Goal: Communication & Community: Ask a question

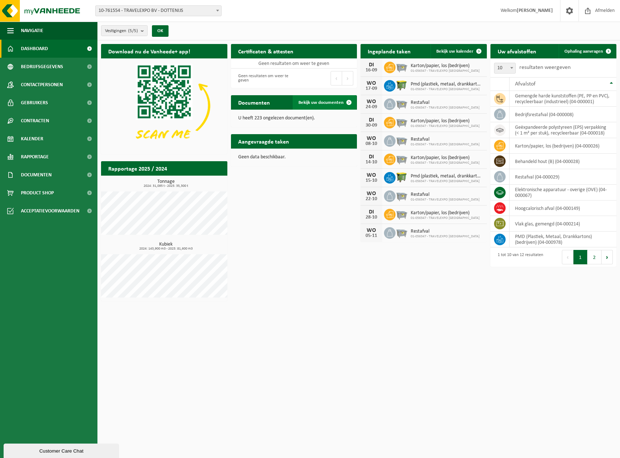
click at [349, 102] on span at bounding box center [349, 102] width 14 height 14
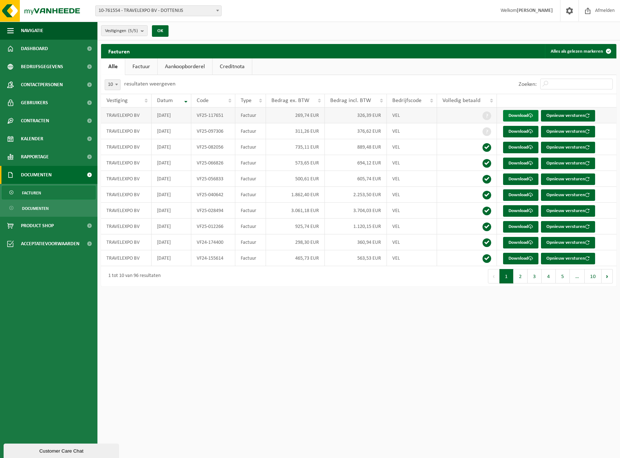
click at [522, 115] on link "Download" at bounding box center [520, 116] width 35 height 12
click at [163, 31] on button "OK" at bounding box center [160, 31] width 17 height 12
click at [30, 139] on span "Kalender" at bounding box center [32, 139] width 22 height 18
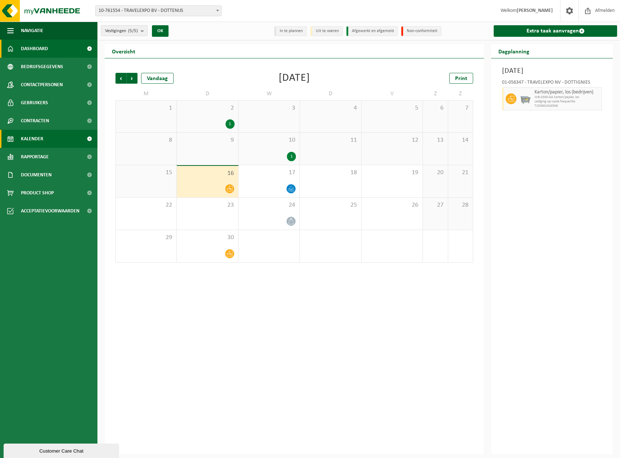
click at [32, 52] on span "Dashboard" at bounding box center [34, 49] width 27 height 18
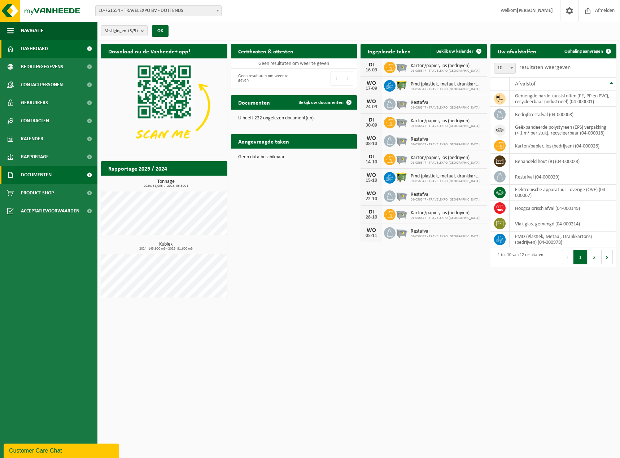
click at [51, 174] on span "Documenten" at bounding box center [36, 175] width 31 height 18
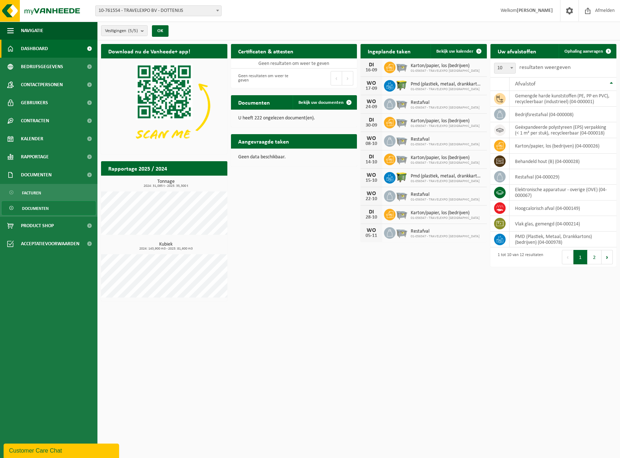
click at [38, 206] on span "Documenten" at bounding box center [35, 209] width 27 height 14
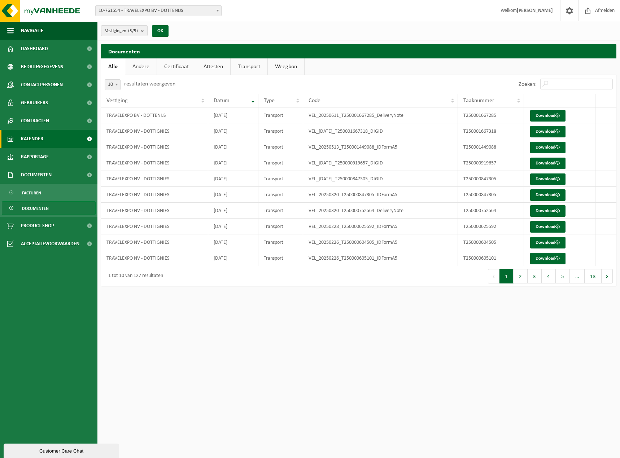
click at [38, 141] on span "Kalender" at bounding box center [32, 139] width 22 height 18
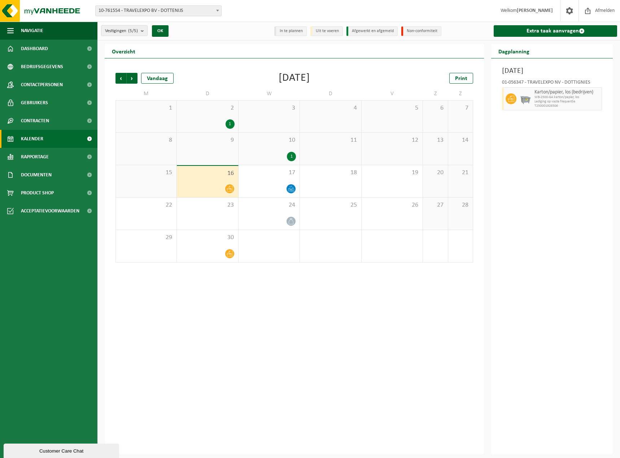
click at [256, 151] on div "10 1" at bounding box center [269, 149] width 61 height 32
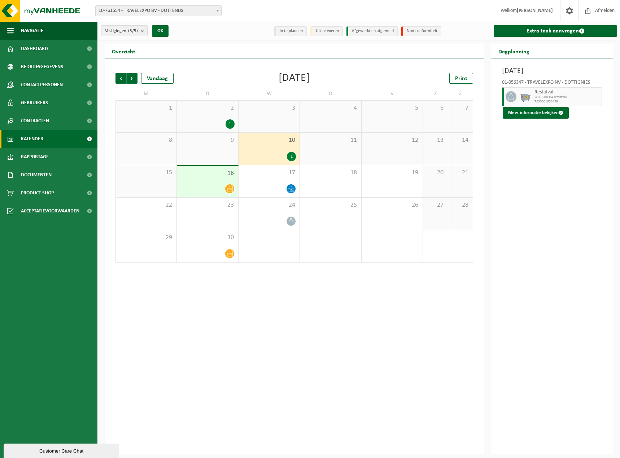
click at [219, 150] on div "9" at bounding box center [207, 149] width 61 height 32
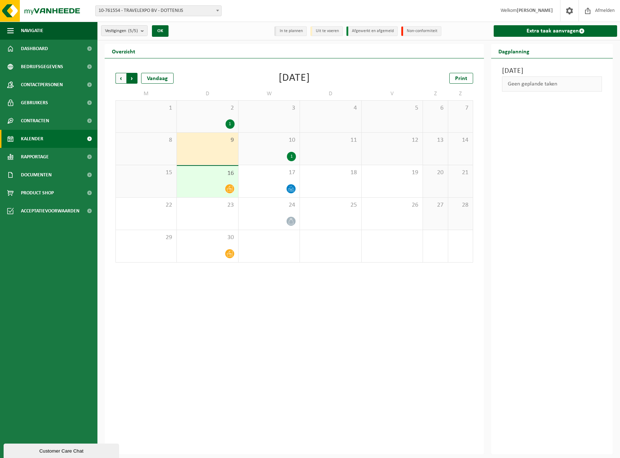
click at [118, 79] on span "Vorige" at bounding box center [120, 78] width 11 height 11
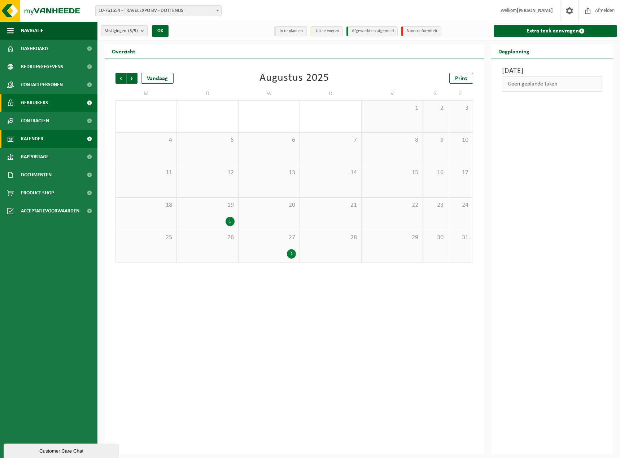
click at [37, 102] on span "Gebruikers" at bounding box center [34, 103] width 27 height 18
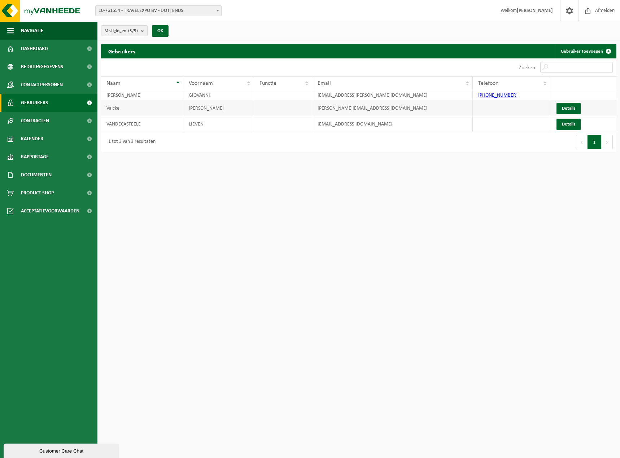
click at [152, 112] on td "Valcke" at bounding box center [142, 108] width 82 height 16
drag, startPoint x: 142, startPoint y: 110, endPoint x: 567, endPoint y: 110, distance: 425.5
click at [567, 110] on link "Details" at bounding box center [568, 109] width 24 height 12
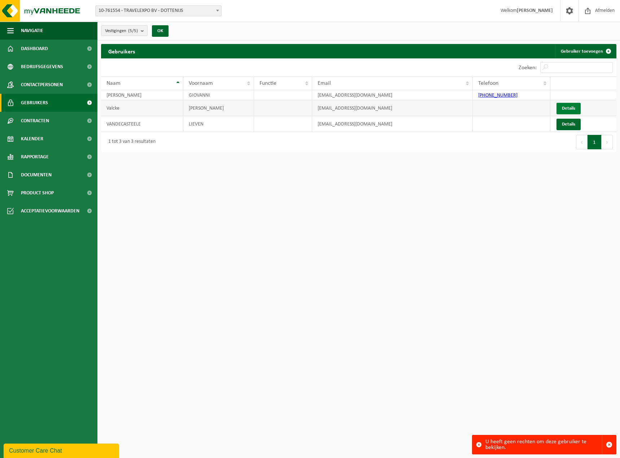
click at [567, 109] on link "Details" at bounding box center [568, 109] width 24 height 12
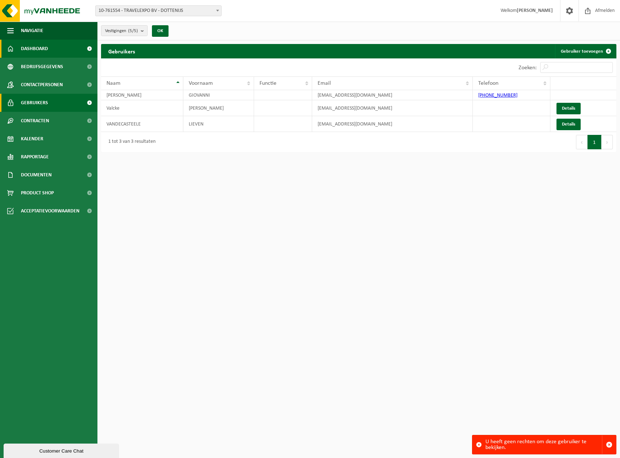
click at [44, 52] on span "Dashboard" at bounding box center [34, 49] width 27 height 18
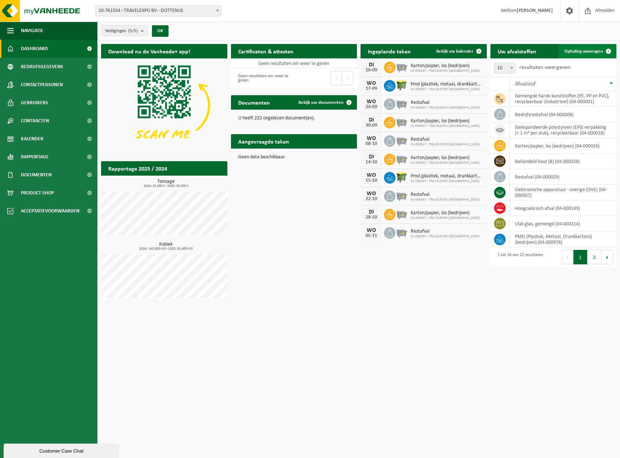
click at [576, 51] on span "Ophaling aanvragen" at bounding box center [583, 51] width 39 height 5
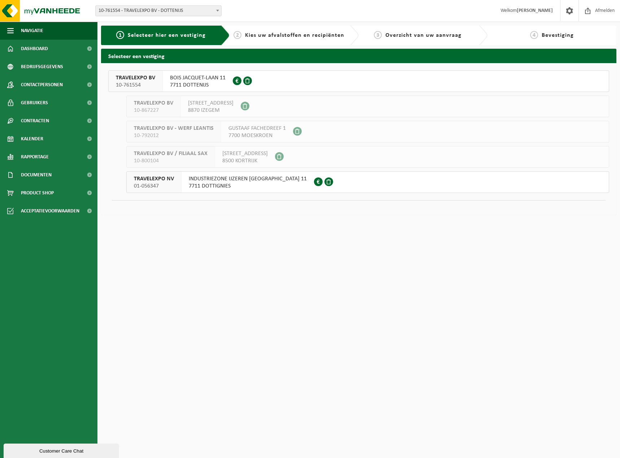
click at [256, 181] on span "INDUSTRIEZONE IJZEREN [GEOGRAPHIC_DATA] 11" at bounding box center [248, 178] width 118 height 7
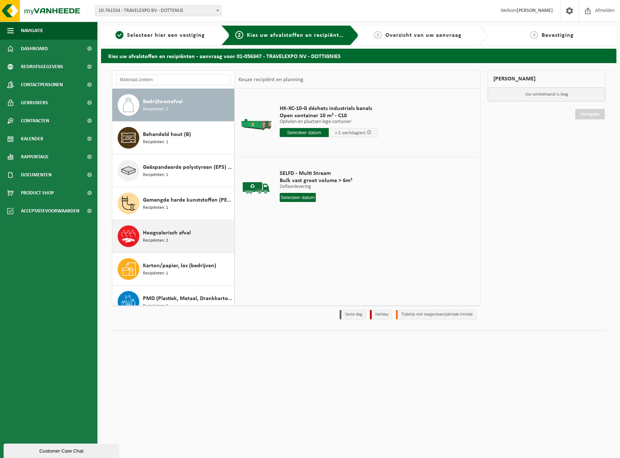
click at [160, 233] on span "Hoogcalorisch afval" at bounding box center [167, 233] width 48 height 9
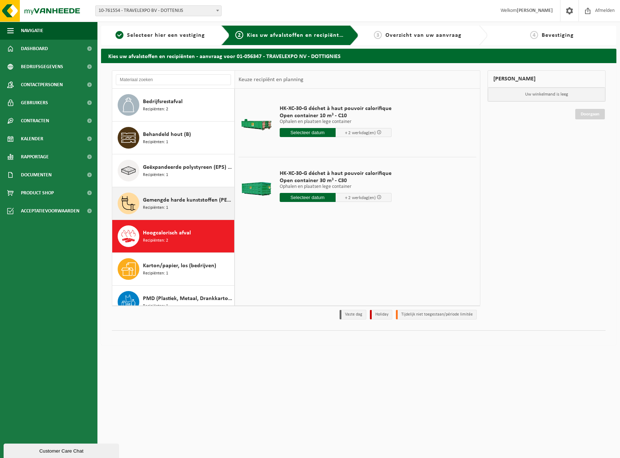
click at [162, 200] on span "Gemengde harde kunststoffen (PE, PP en PVC), recycleerbaar (industrieel)" at bounding box center [187, 200] width 89 height 9
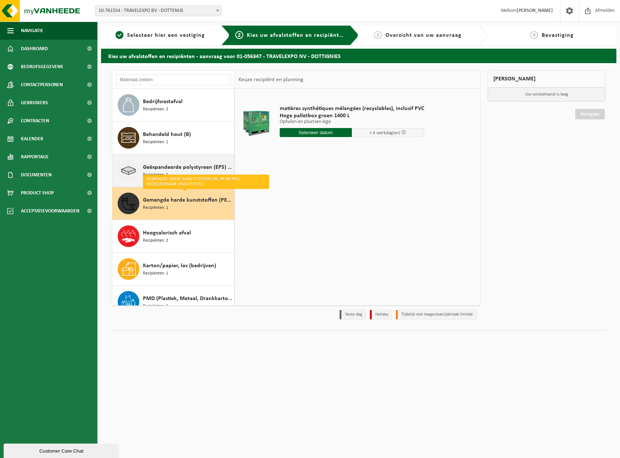
click at [157, 164] on span "Geëxpandeerde polystyreen (EPS) verpakking (< 1 m² per stuk), recycleerbaar" at bounding box center [187, 167] width 89 height 9
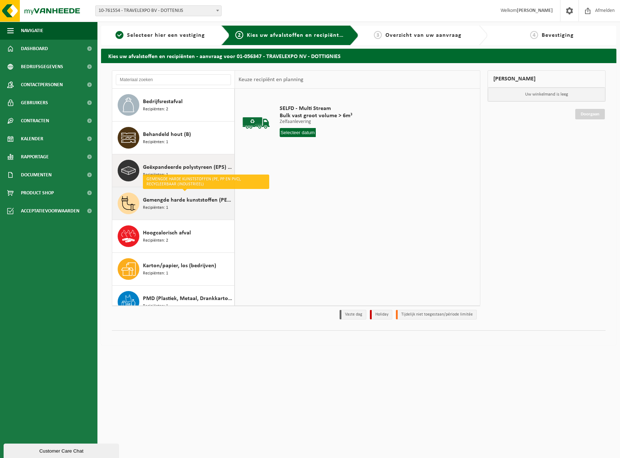
click at [155, 201] on span "Gemengde harde kunststoffen (PE, PP en PVC), recycleerbaar (industrieel)" at bounding box center [187, 200] width 89 height 9
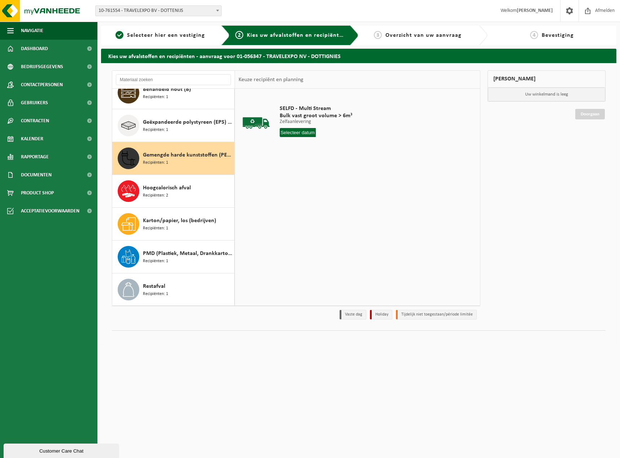
scroll to position [78, 0]
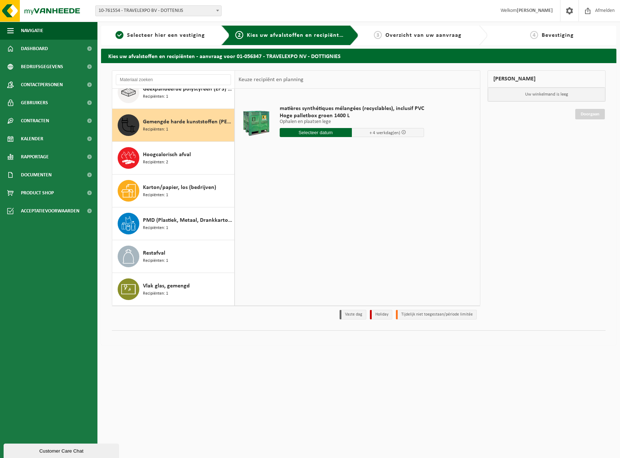
click at [44, 450] on div "Customer Care Chat" at bounding box center [61, 451] width 105 height 5
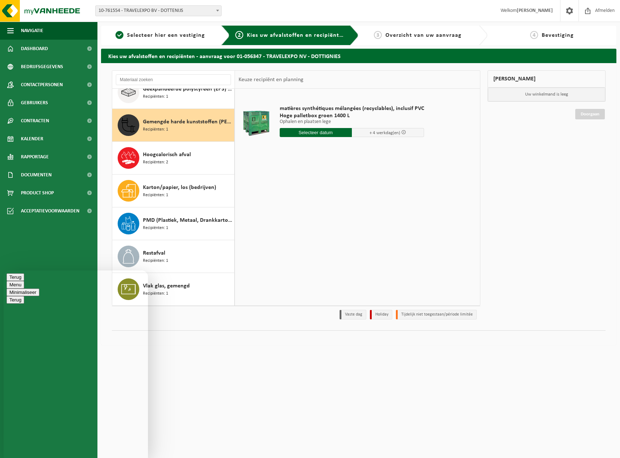
type textarea "Vorige week heb ik online een lediging aangevraagd van onze hoge palletbox groe…"
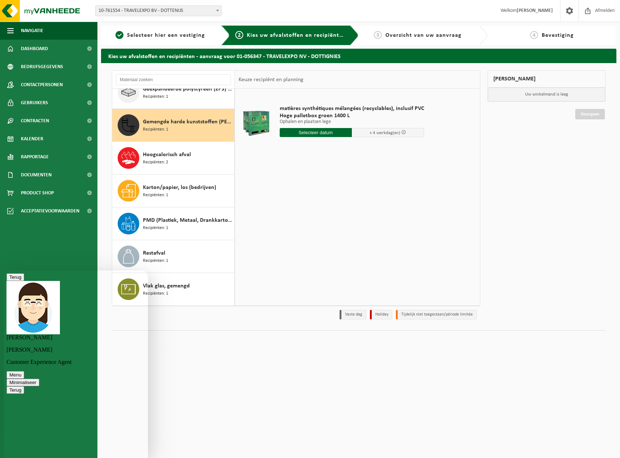
scroll to position [53, 0]
type textarea "B"
type textarea "Graag spoedig lediging inplannen aub. De palletbox is helemaal vol."
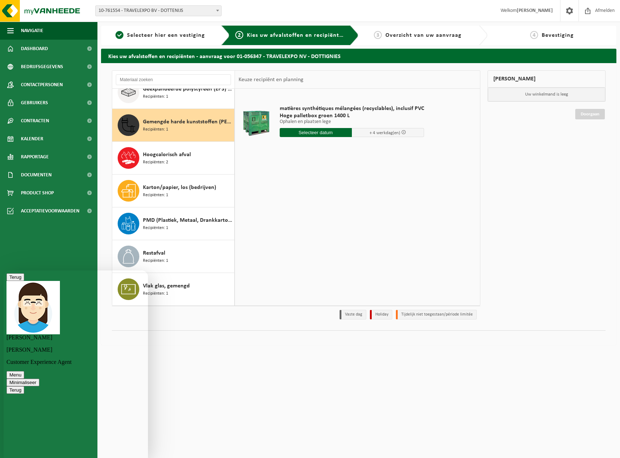
scroll to position [0, 0]
type textarea "Bedankt voor de snelle opvolging 😁😁"
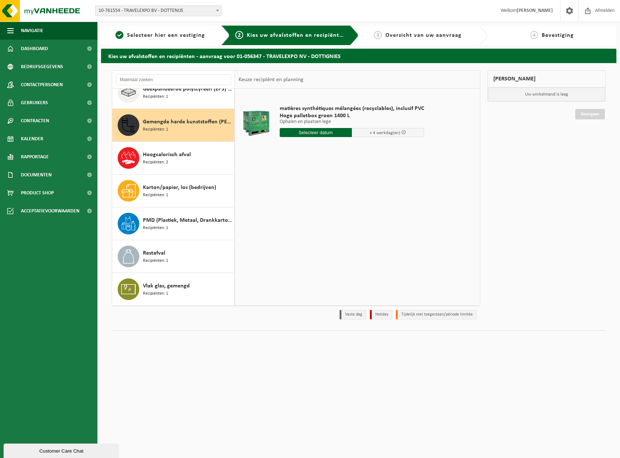
click at [74, 451] on div "Customer Care Chat" at bounding box center [61, 451] width 105 height 5
